Goal: Ask a question: Seek information or help from site administrators or community

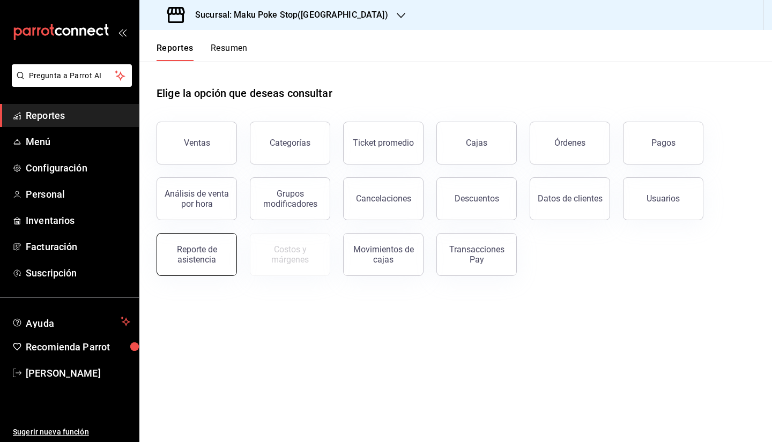
click at [227, 260] on button "Reporte de asistencia" at bounding box center [196, 254] width 80 height 43
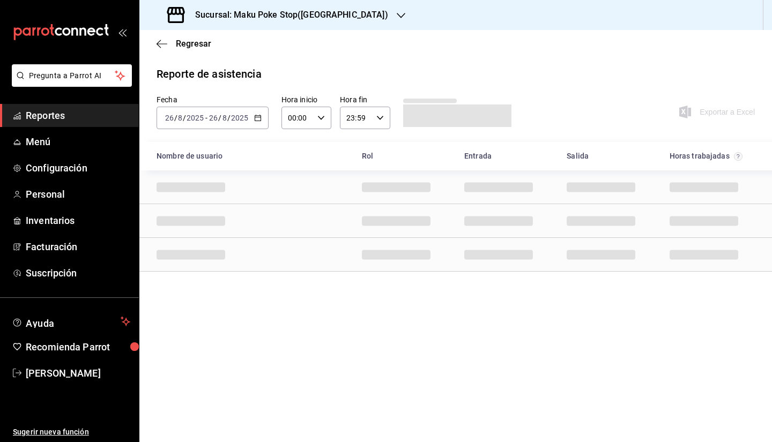
click at [252, 122] on div "2025-08-26 26 / 8 / 2025 - 2025-08-26 26 / 8 / 2025" at bounding box center [212, 118] width 112 height 23
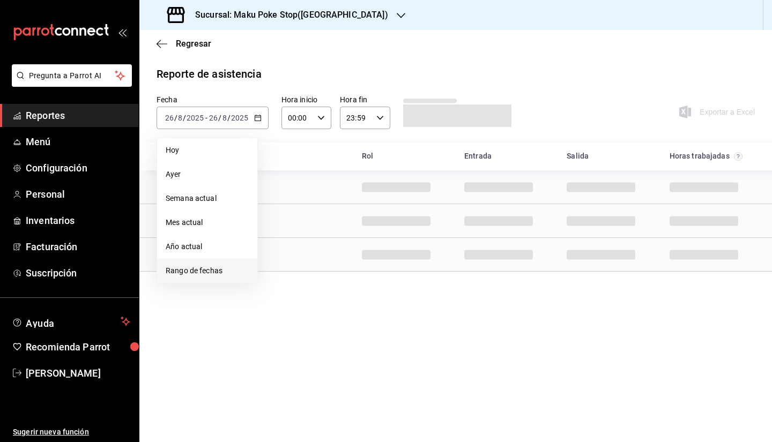
click at [193, 271] on span "Rango de fechas" at bounding box center [207, 270] width 83 height 11
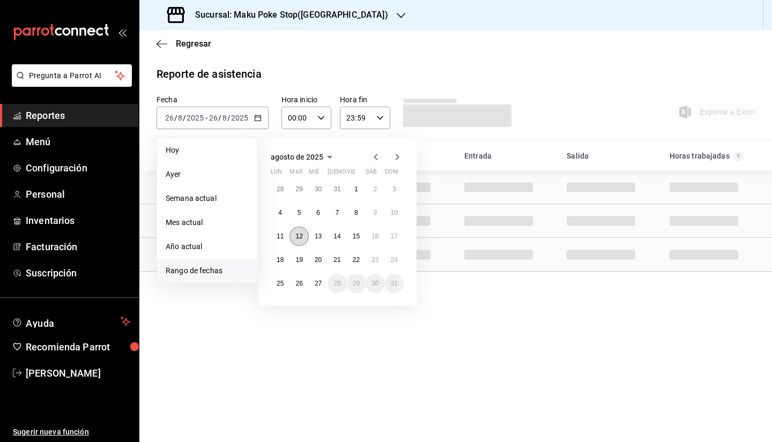
click at [298, 238] on abbr "12" at bounding box center [298, 237] width 7 height 8
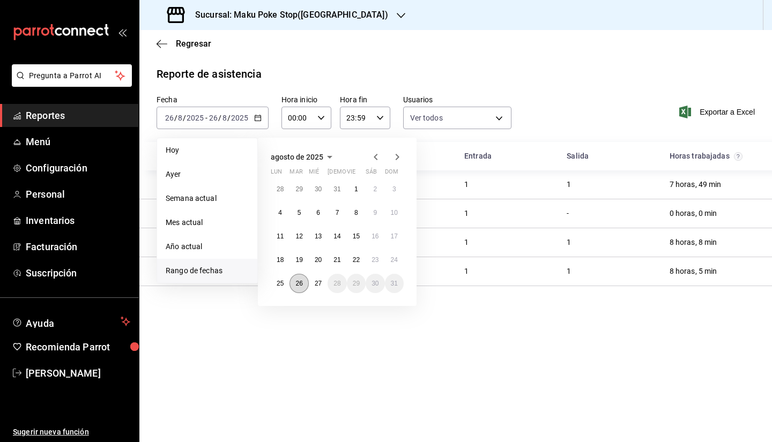
click at [297, 288] on button "26" at bounding box center [298, 283] width 19 height 19
click at [298, 236] on abbr "12" at bounding box center [298, 237] width 7 height 8
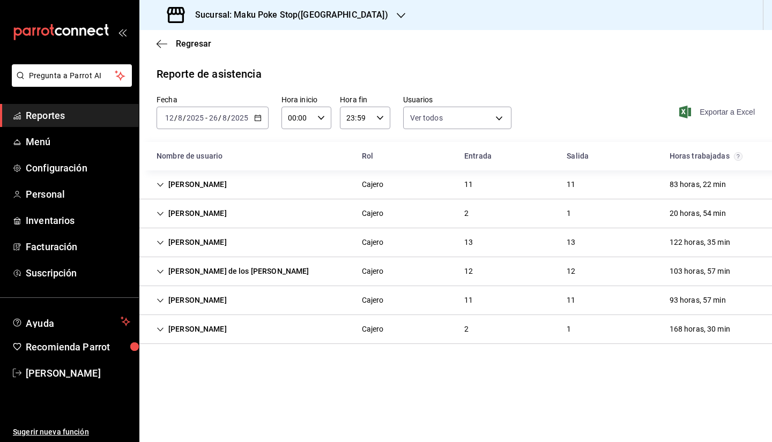
click at [734, 109] on span "Exportar a Excel" at bounding box center [717, 112] width 73 height 13
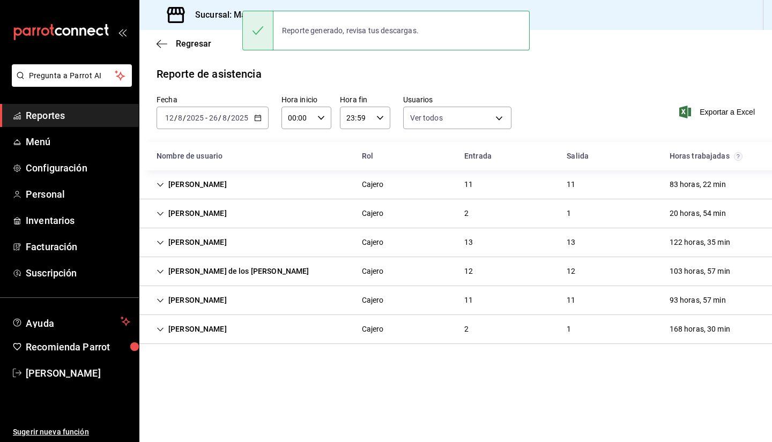
click at [212, 19] on h3 "Sucursal: Maku Poke Stop([GEOGRAPHIC_DATA])" at bounding box center [286, 15] width 201 height 13
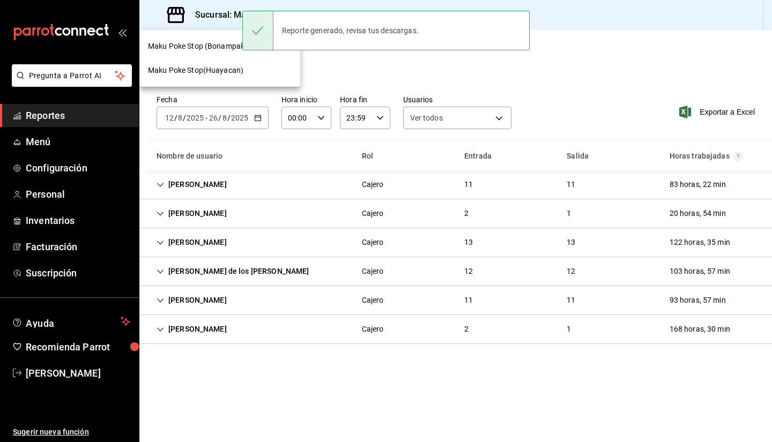
click at [226, 51] on span "Maku Poke Stop (Bonampak)" at bounding box center [197, 46] width 99 height 11
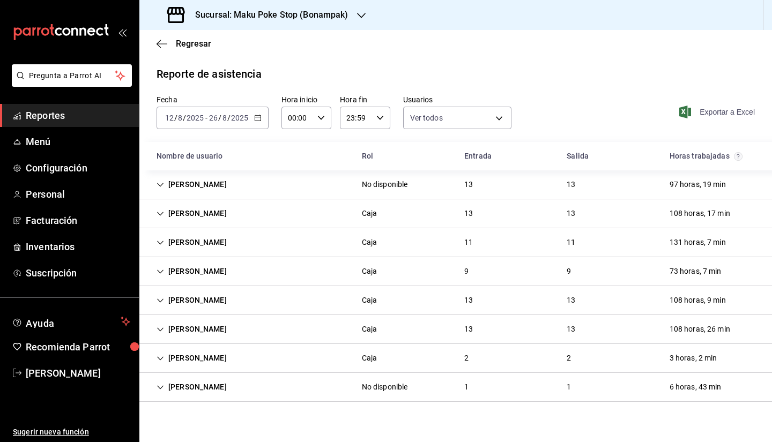
click at [715, 110] on span "Exportar a Excel" at bounding box center [717, 112] width 73 height 13
click at [417, 53] on div "Regresar" at bounding box center [455, 43] width 632 height 27
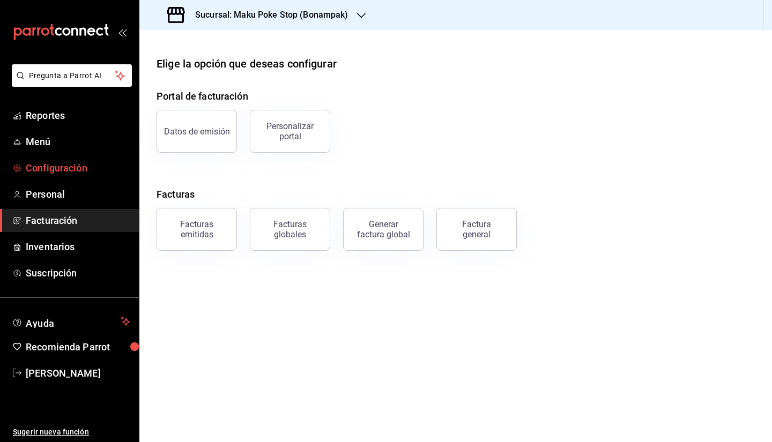
click at [71, 169] on span "Configuración" at bounding box center [78, 168] width 104 height 14
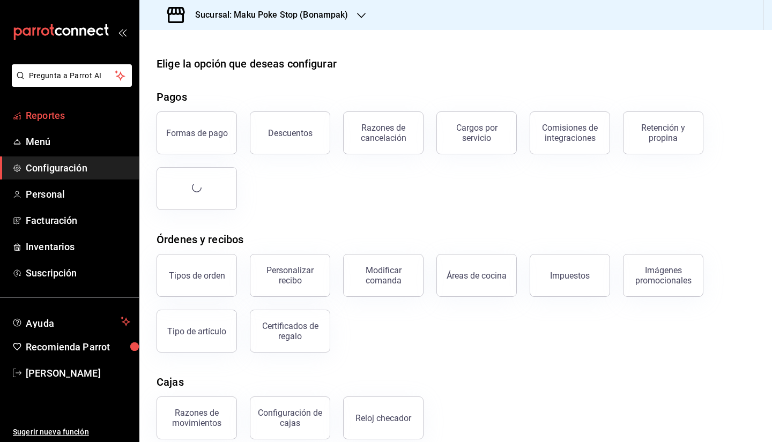
click at [61, 116] on span "Reportes" at bounding box center [78, 115] width 104 height 14
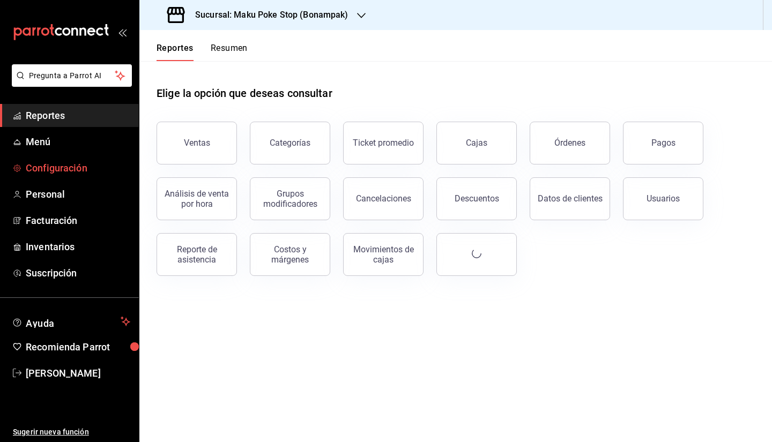
click at [59, 171] on span "Configuración" at bounding box center [78, 168] width 104 height 14
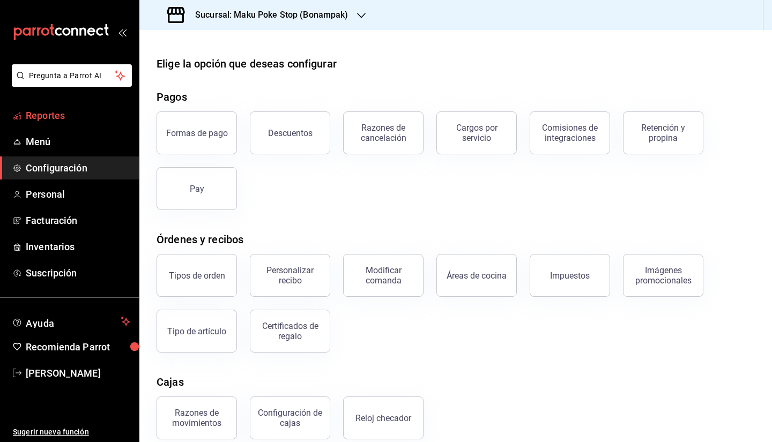
click at [69, 117] on span "Reportes" at bounding box center [78, 115] width 104 height 14
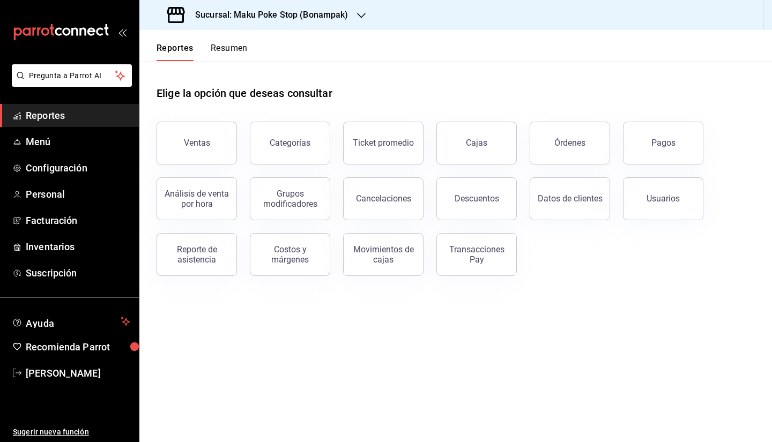
click at [236, 48] on button "Resumen" at bounding box center [229, 52] width 37 height 18
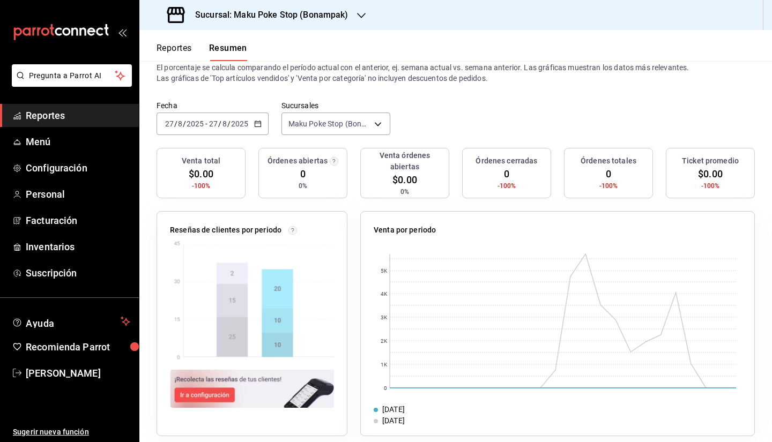
scroll to position [43, 0]
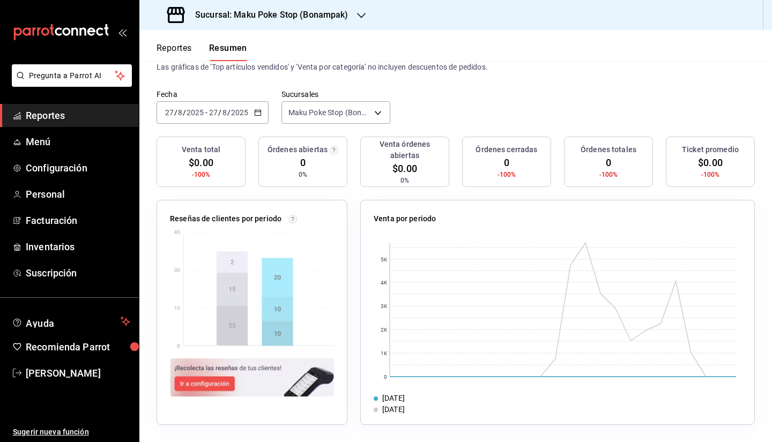
click at [124, 31] on icon "open_drawer_menu" at bounding box center [122, 32] width 9 height 9
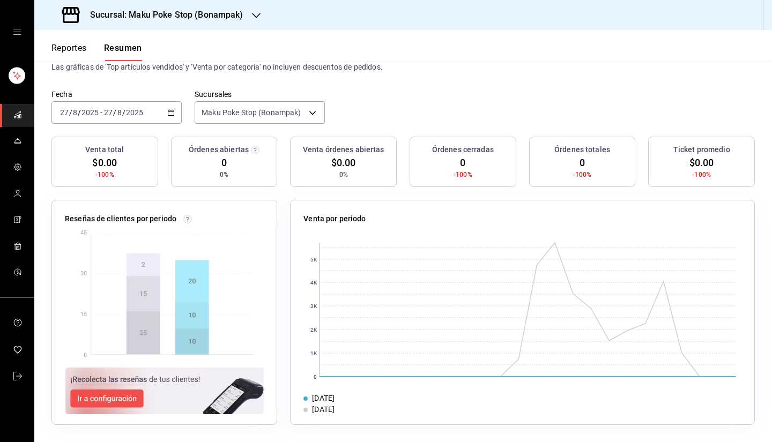
click at [17, 32] on icon "open drawer" at bounding box center [17, 32] width 9 height 9
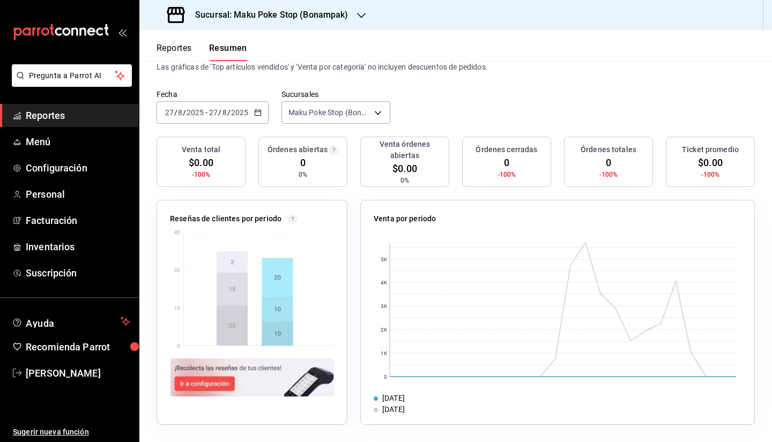
click at [328, 23] on div "Sucursal: Maku Poke Stop (Bonampak)" at bounding box center [259, 15] width 222 height 30
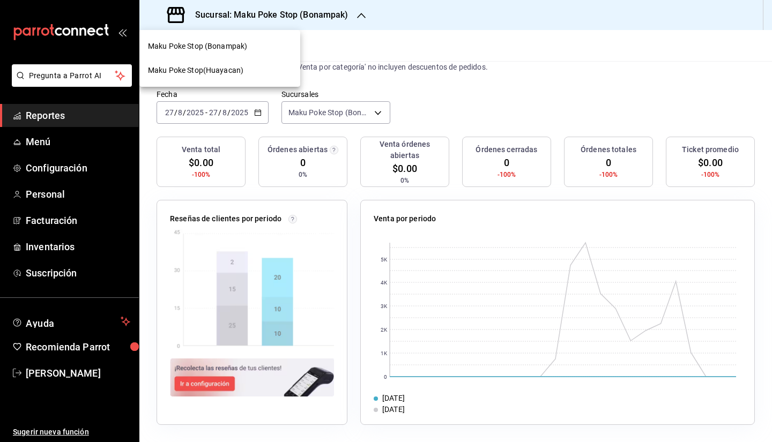
click at [236, 73] on span "Maku Poke Stop(Huayacan)" at bounding box center [195, 70] width 95 height 11
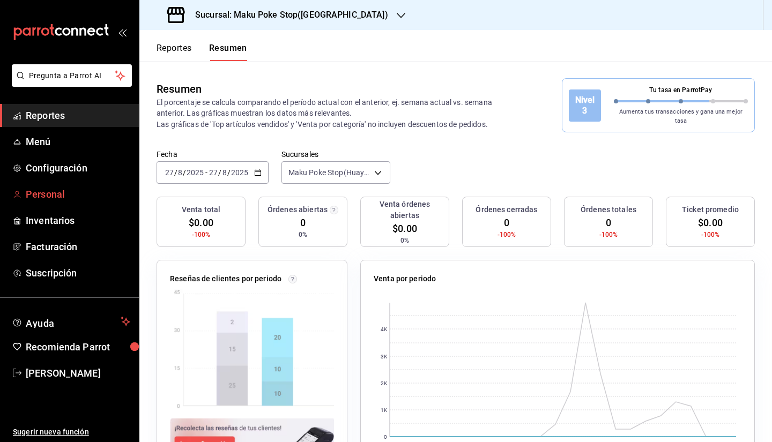
click at [65, 194] on span "Personal" at bounding box center [78, 194] width 104 height 14
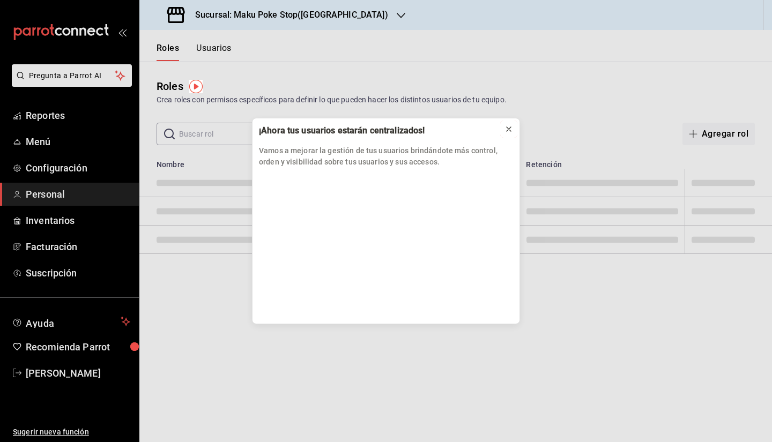
click at [496, 125] on icon at bounding box center [508, 129] width 9 height 9
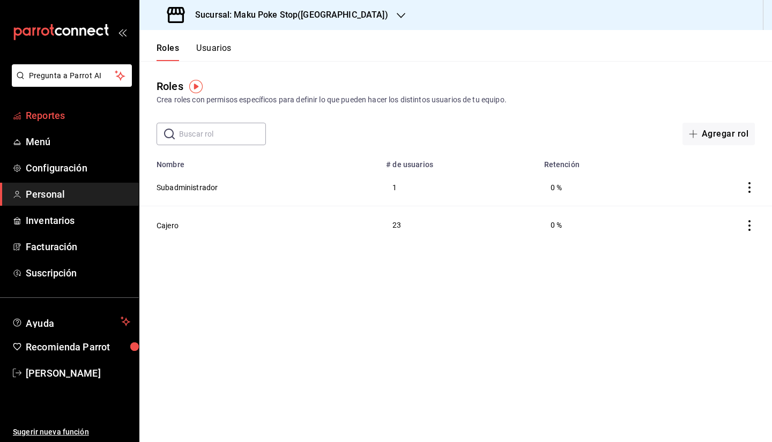
click at [47, 117] on span "Reportes" at bounding box center [78, 115] width 104 height 14
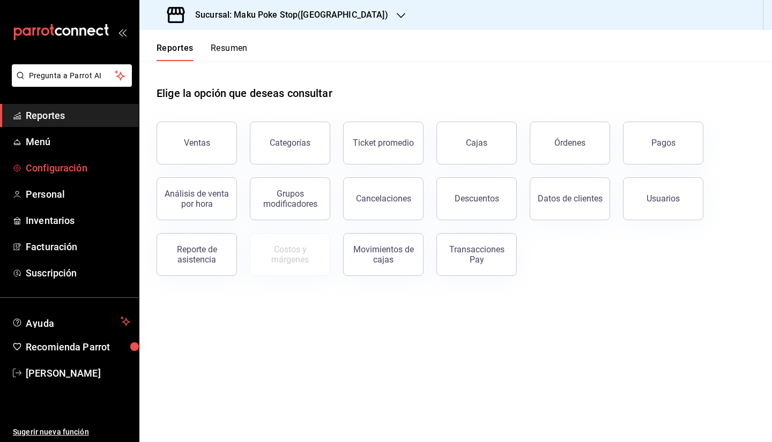
click at [99, 163] on span "Configuración" at bounding box center [78, 168] width 104 height 14
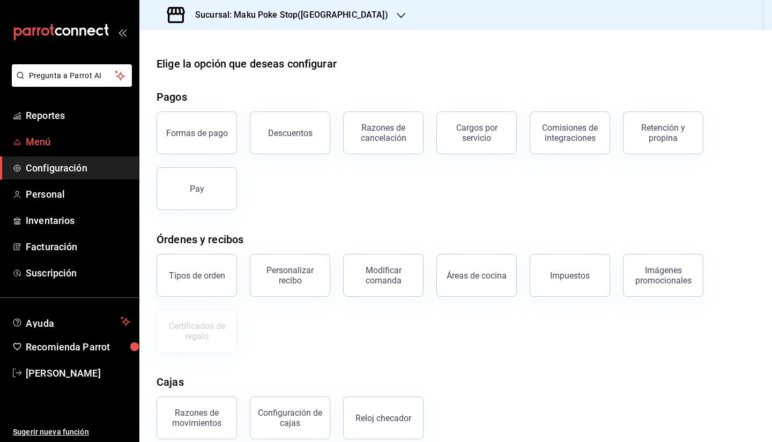
click at [59, 139] on span "Menú" at bounding box center [78, 141] width 104 height 14
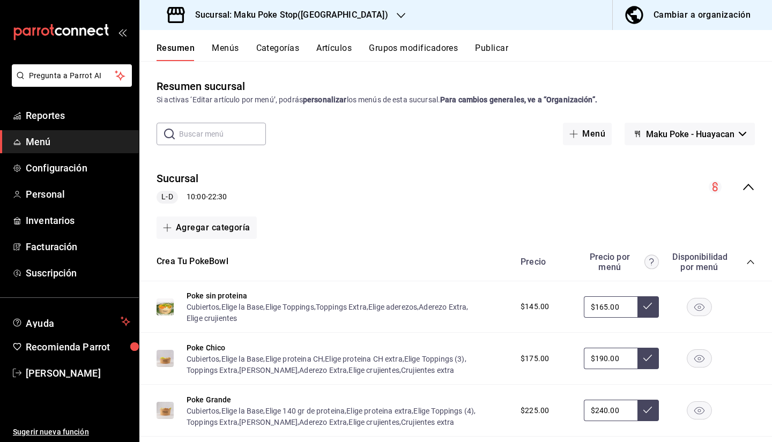
click at [225, 47] on button "Menús" at bounding box center [225, 52] width 27 height 18
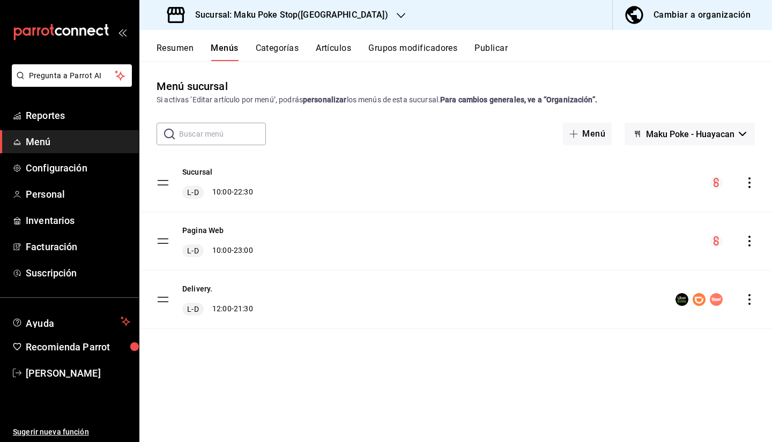
click at [161, 302] on tbody "Sucursal L-D 10:00 - 22:30 Pagina Web L-D 10:00 - 23:00 Delivery. L-D 12:00 - 2…" at bounding box center [455, 241] width 632 height 175
click at [496, 303] on icon "actions" at bounding box center [749, 299] width 2 height 11
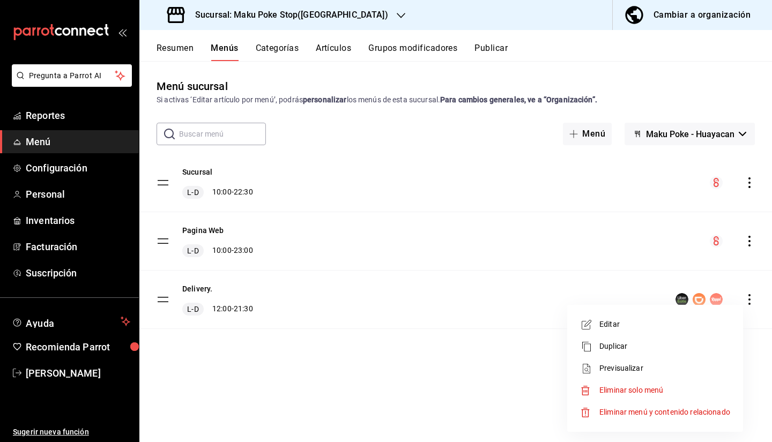
click at [437, 337] on div at bounding box center [386, 221] width 772 height 442
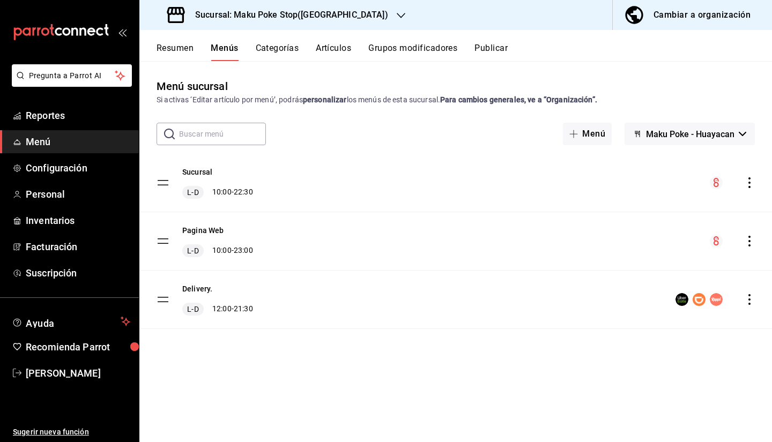
click at [238, 309] on div "L-D 12:00 - 21:30" at bounding box center [217, 309] width 71 height 13
click at [193, 309] on span "L-D" at bounding box center [193, 309] width 16 height 11
click at [162, 304] on tbody "Sucursal L-D 10:00 - 22:30 Pagina Web L-D 10:00 - 23:00 Delivery. L-D 12:00 - 2…" at bounding box center [455, 241] width 632 height 175
drag, startPoint x: 206, startPoint y: 312, endPoint x: 256, endPoint y: 303, distance: 51.2
click at [206, 312] on div "L-D 12:00 - 21:30" at bounding box center [217, 309] width 71 height 13
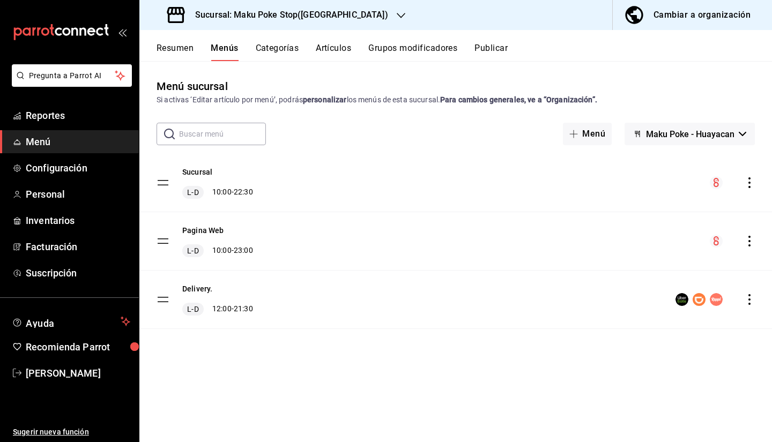
click at [496, 303] on div "Delivery. L-D 12:00 - 21:30" at bounding box center [455, 300] width 632 height 58
click at [496, 301] on rect "menu-maker-table" at bounding box center [682, 300] width 10 height 10
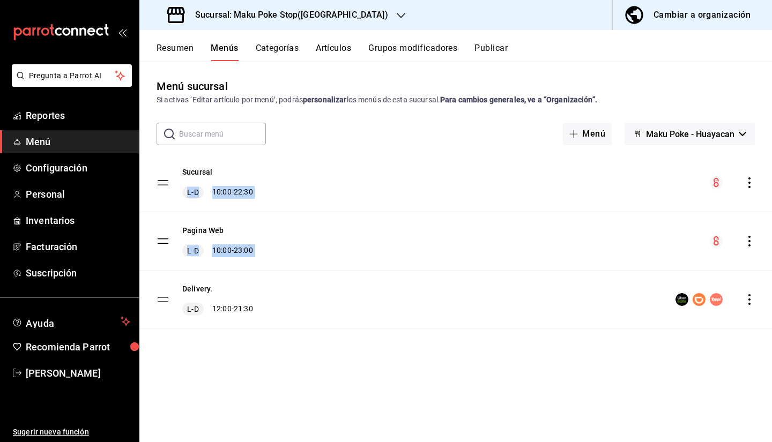
click at [388, 322] on div "Delivery. L-D 12:00 - 21:30" at bounding box center [455, 300] width 632 height 58
click at [351, 293] on div "Delivery. L-D 12:00 - 21:30" at bounding box center [455, 300] width 632 height 58
click at [496, 302] on icon "actions" at bounding box center [749, 299] width 11 height 11
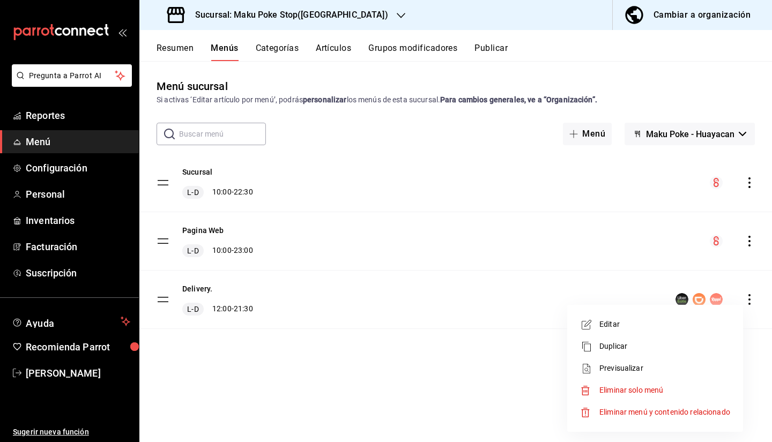
click at [240, 325] on div at bounding box center [386, 221] width 772 height 442
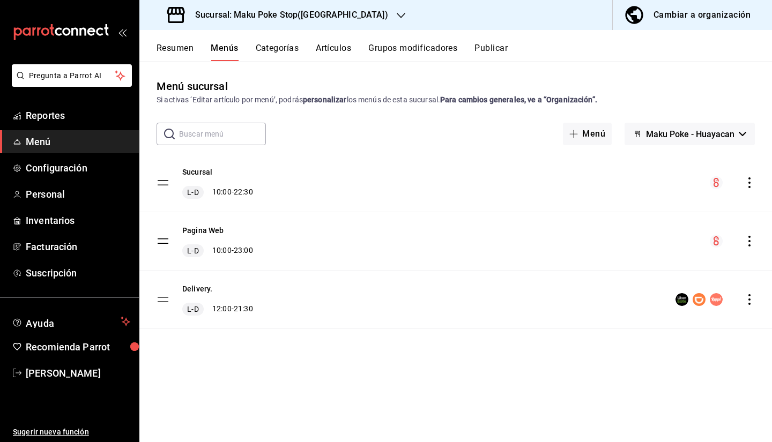
click at [238, 246] on div "L-D 10:00 - 23:00" at bounding box center [217, 250] width 71 height 13
click at [275, 51] on button "Categorías" at bounding box center [277, 52] width 43 height 18
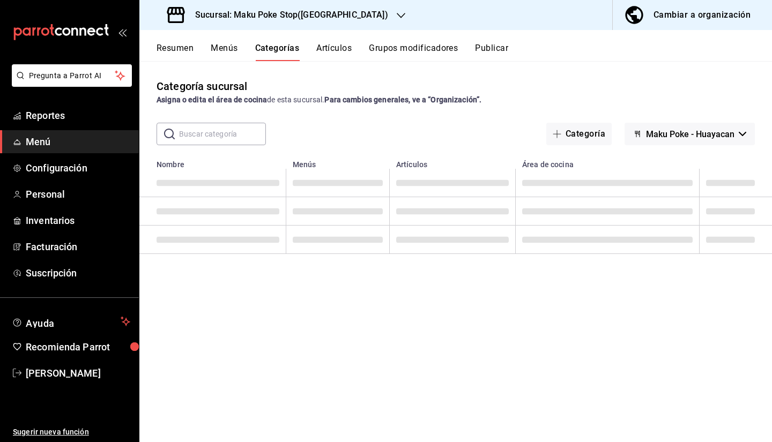
click at [332, 48] on button "Artículos" at bounding box center [333, 52] width 35 height 18
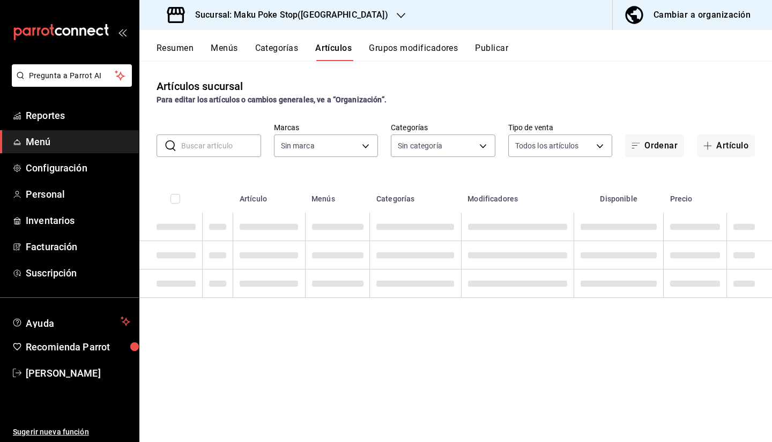
click at [402, 45] on button "Grupos modificadores" at bounding box center [413, 52] width 89 height 18
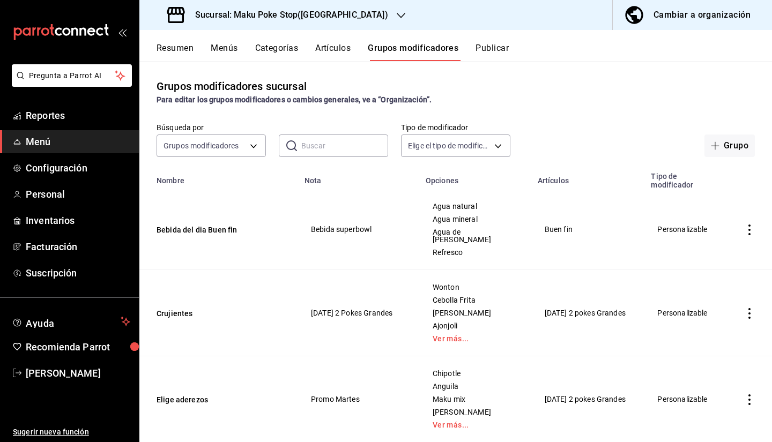
click at [496, 50] on button "Publicar" at bounding box center [491, 52] width 33 height 18
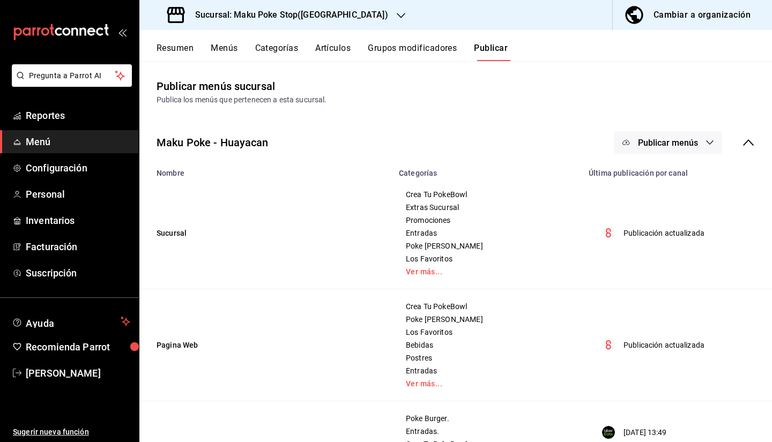
click at [416, 49] on button "Grupos modificadores" at bounding box center [412, 52] width 89 height 18
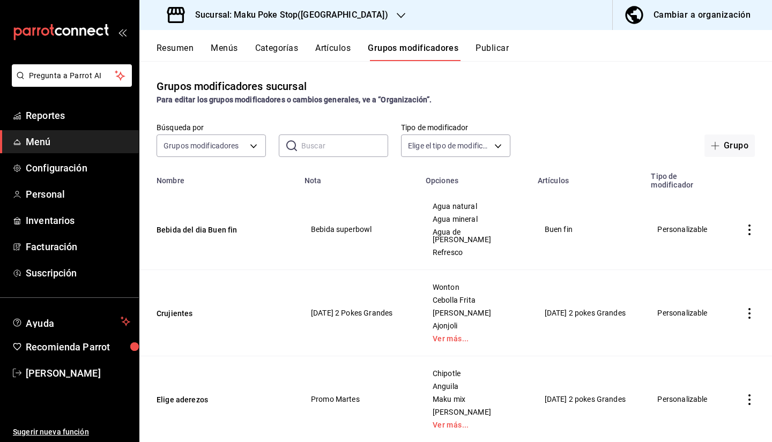
click at [331, 49] on button "Artículos" at bounding box center [332, 52] width 35 height 18
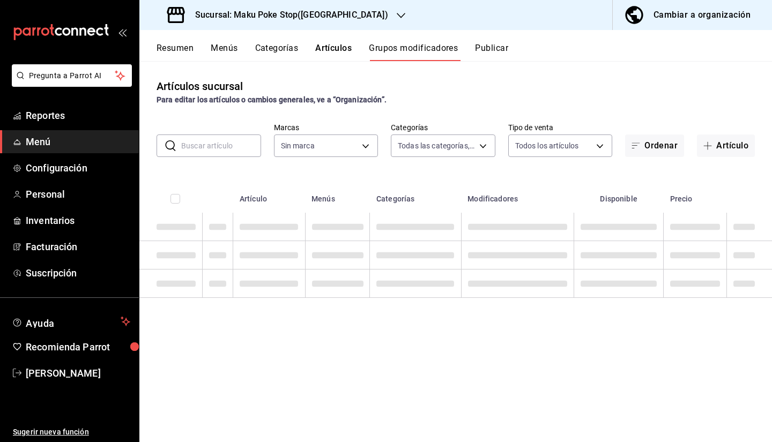
type input "afc352e3-97b5-45b8-8fe1-684b08dff19e"
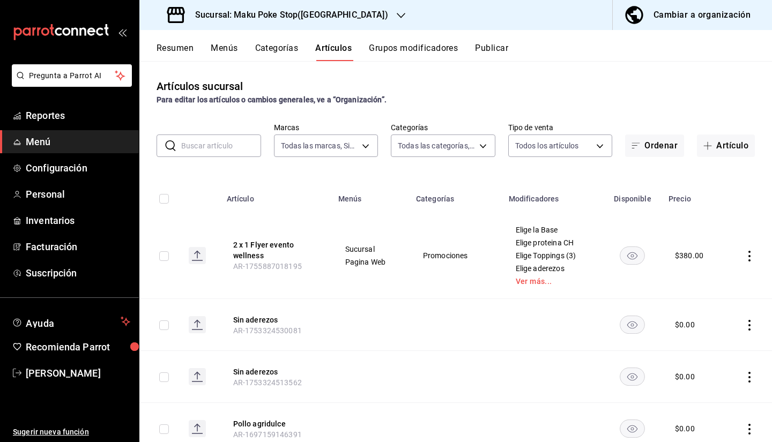
click at [293, 50] on button "Categorías" at bounding box center [276, 52] width 43 height 18
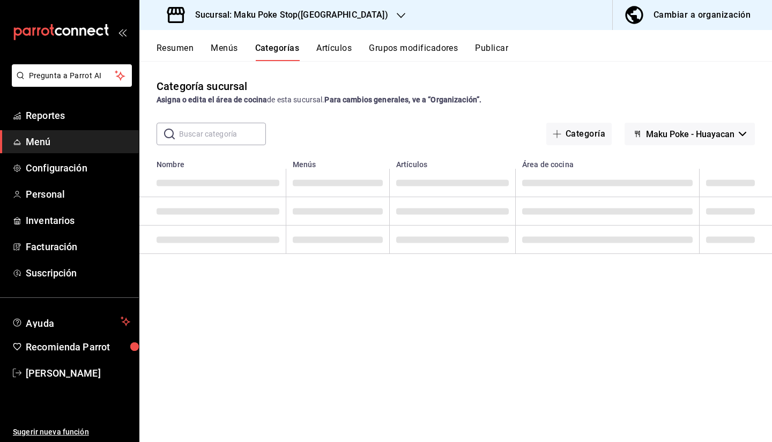
click at [231, 51] on button "Menús" at bounding box center [224, 52] width 27 height 18
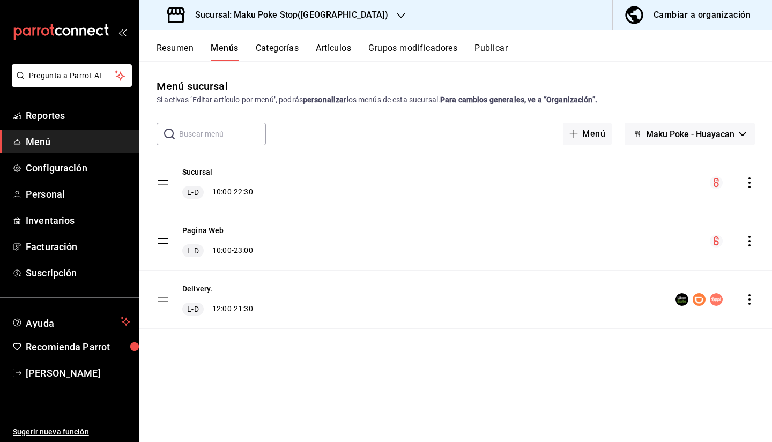
click at [182, 50] on button "Resumen" at bounding box center [174, 52] width 37 height 18
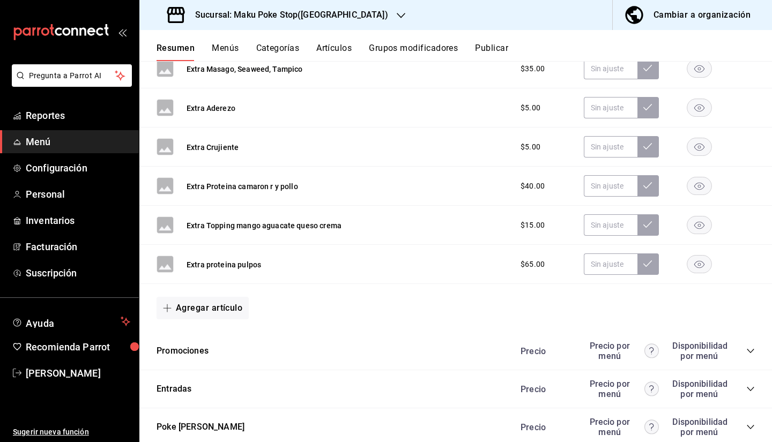
scroll to position [930, 0]
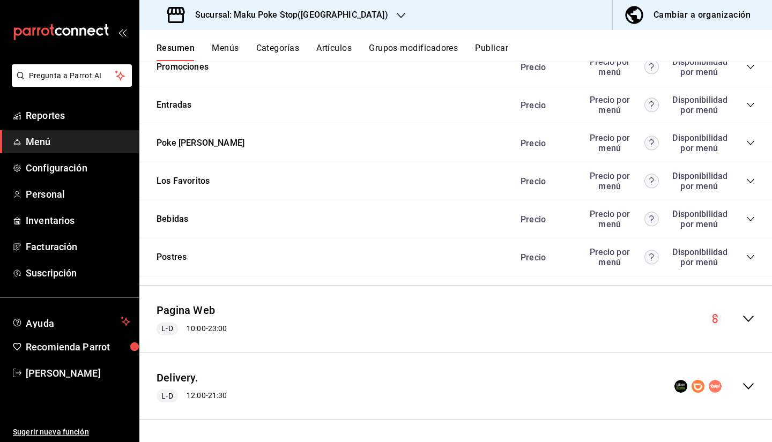
click at [496, 337] on icon "collapse-menu-row" at bounding box center [748, 386] width 13 height 13
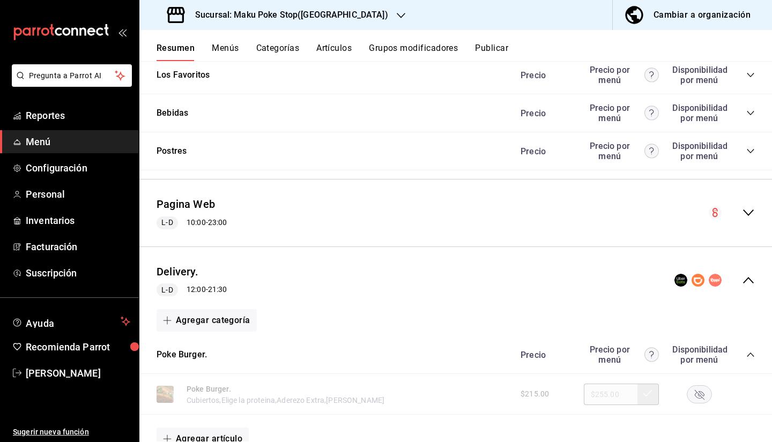
scroll to position [1091, 0]
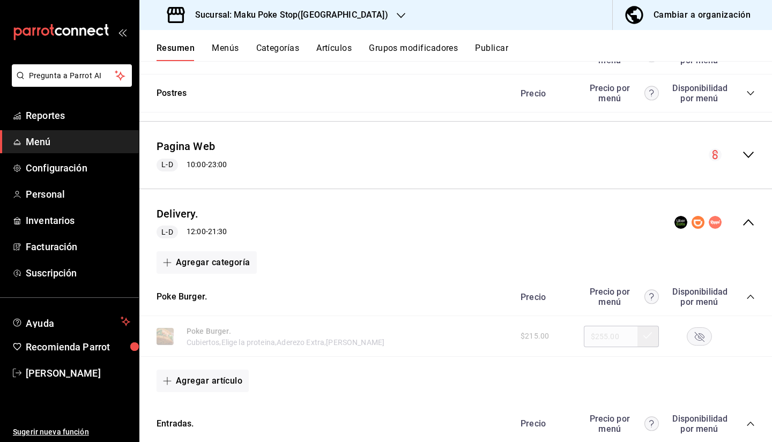
click at [496, 228] on icon "collapse-menu-row" at bounding box center [748, 222] width 13 height 13
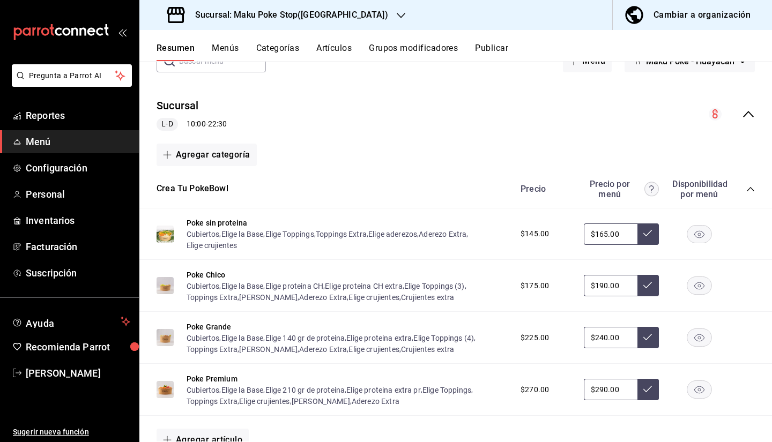
scroll to position [0, 0]
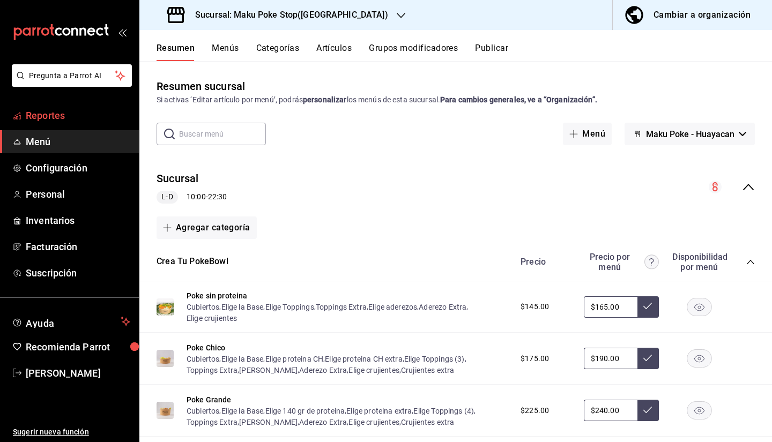
click at [68, 116] on span "Reportes" at bounding box center [78, 115] width 104 height 14
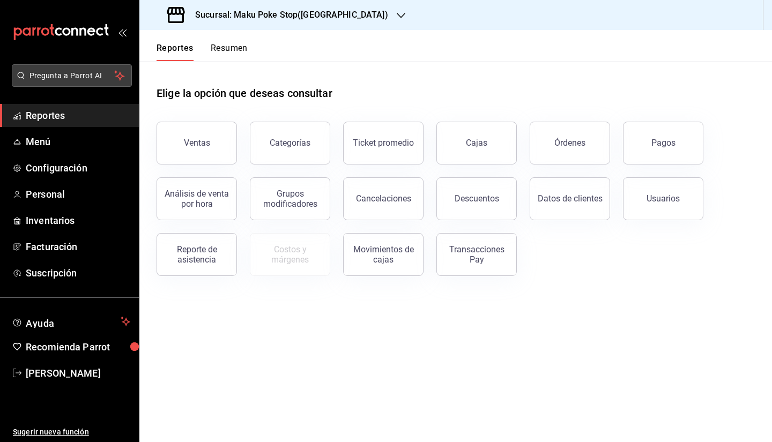
click at [64, 74] on span "Pregunta a Parrot AI" at bounding box center [71, 75] width 85 height 11
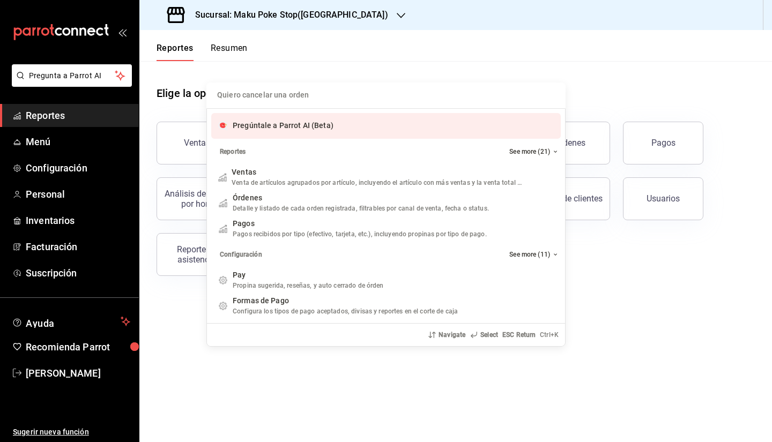
click at [388, 99] on input "Quiero cancelar una orden" at bounding box center [386, 96] width 346 height 26
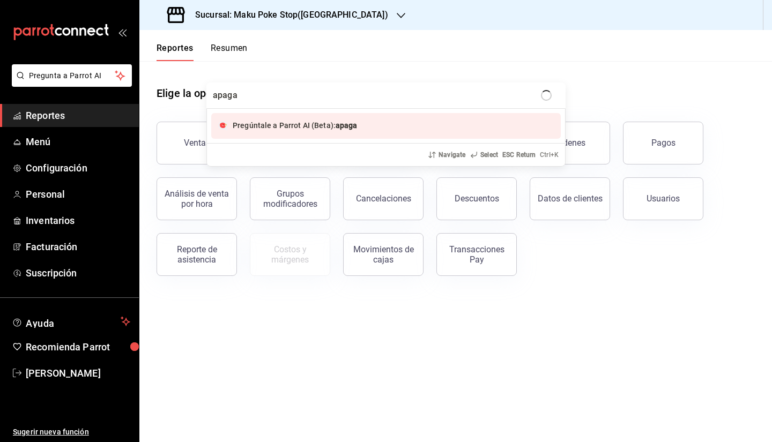
type input "apagar"
drag, startPoint x: 387, startPoint y: 99, endPoint x: 186, endPoint y: 96, distance: 201.0
click at [186, 96] on div "apagar Pregúntale a Parrot AI (Beta): apagar Navigate Select ESC Return Ctrl+ K" at bounding box center [386, 221] width 772 height 442
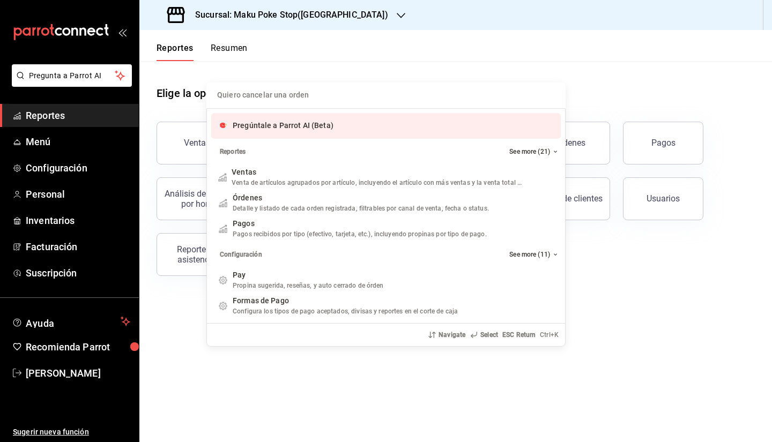
click at [251, 128] on span "Pregúntale a Parrot AI (Beta)" at bounding box center [283, 125] width 101 height 9
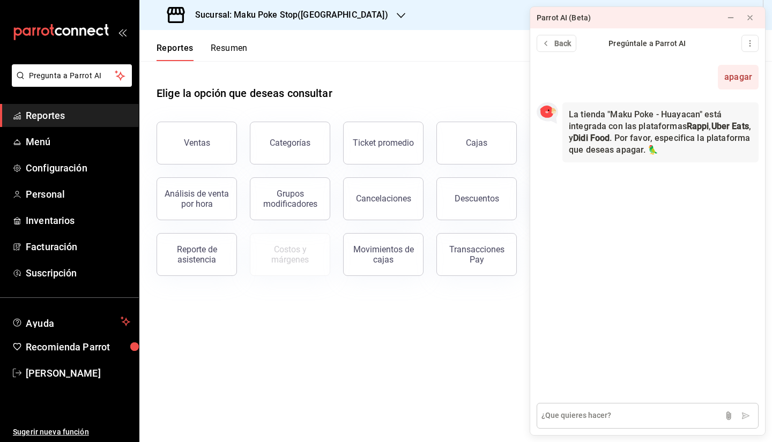
click at [496, 337] on textarea at bounding box center [647, 416] width 222 height 26
type textarea "t"
type textarea "todas"
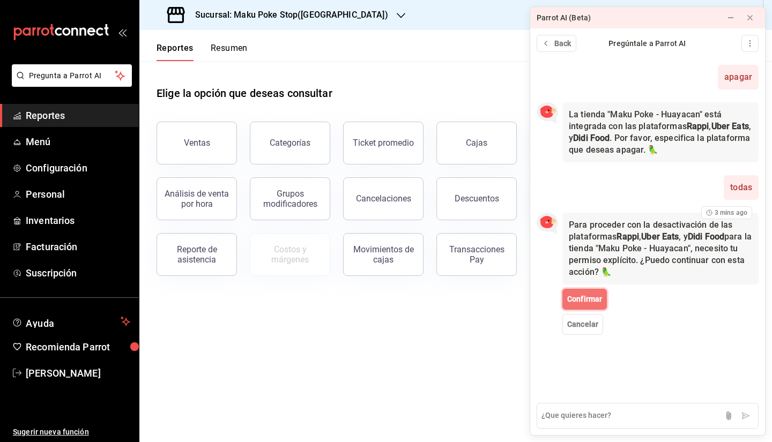
click at [496, 300] on span "Confirmar" at bounding box center [584, 299] width 35 height 11
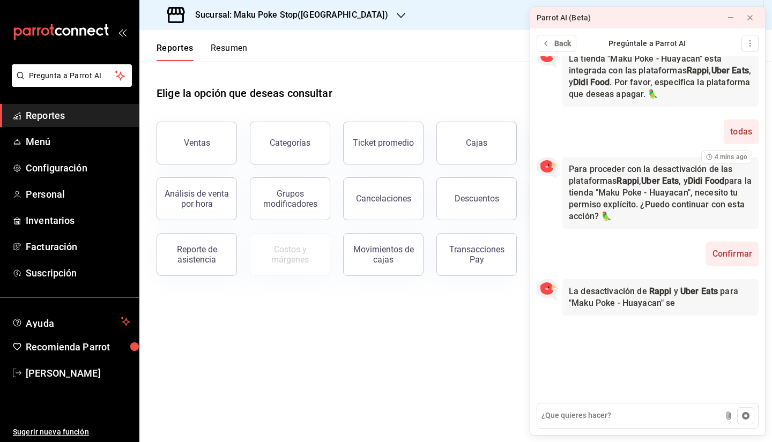
scroll to position [32, 0]
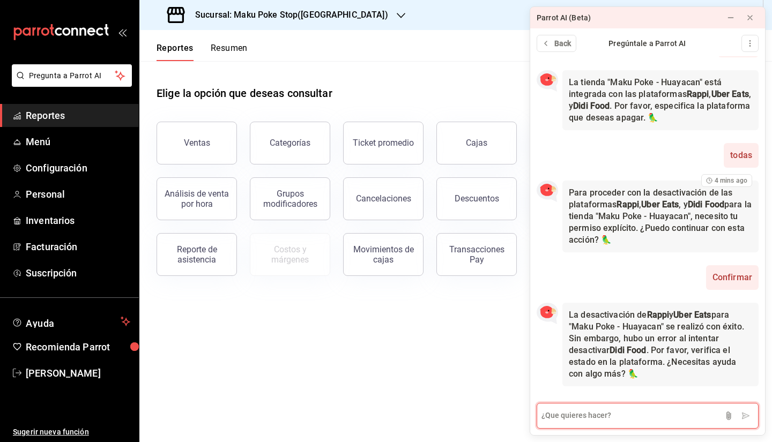
click at [496, 337] on textarea at bounding box center [647, 416] width 222 height 26
type textarea "ok"
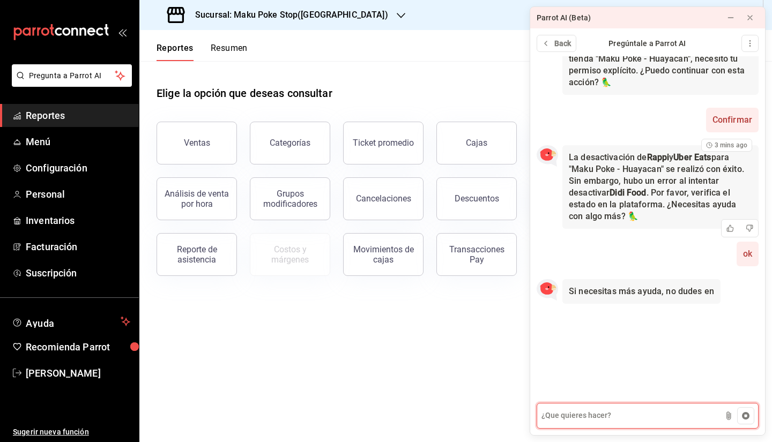
scroll to position [119, 0]
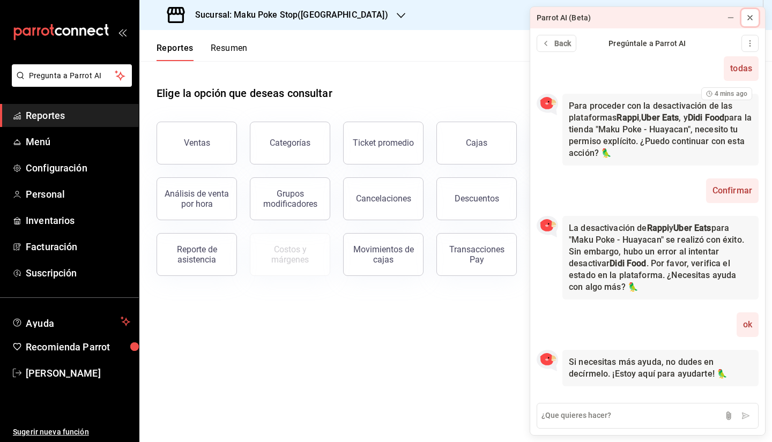
click at [496, 19] on button at bounding box center [749, 17] width 17 height 17
